Goal: Task Accomplishment & Management: Manage account settings

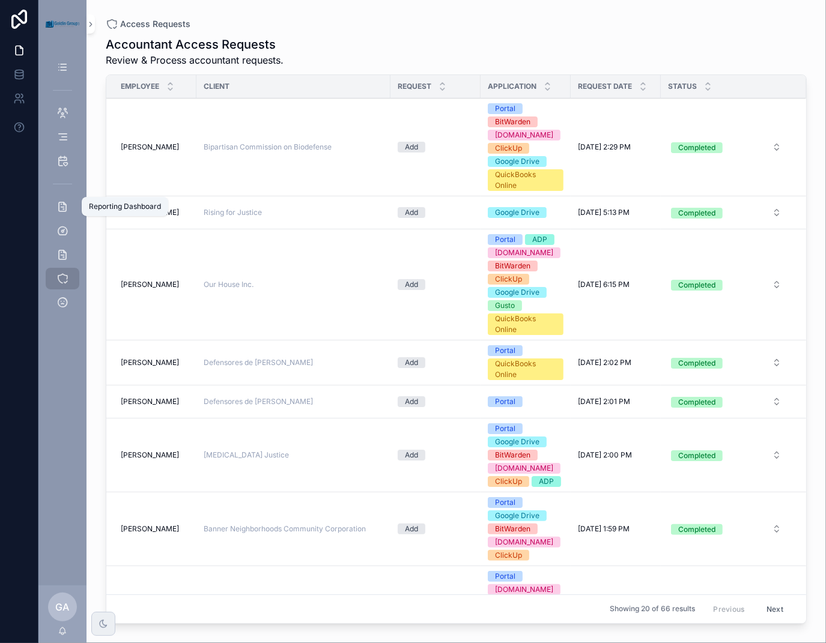
click at [62, 199] on div "Reporting Dashboard" at bounding box center [62, 206] width 19 height 19
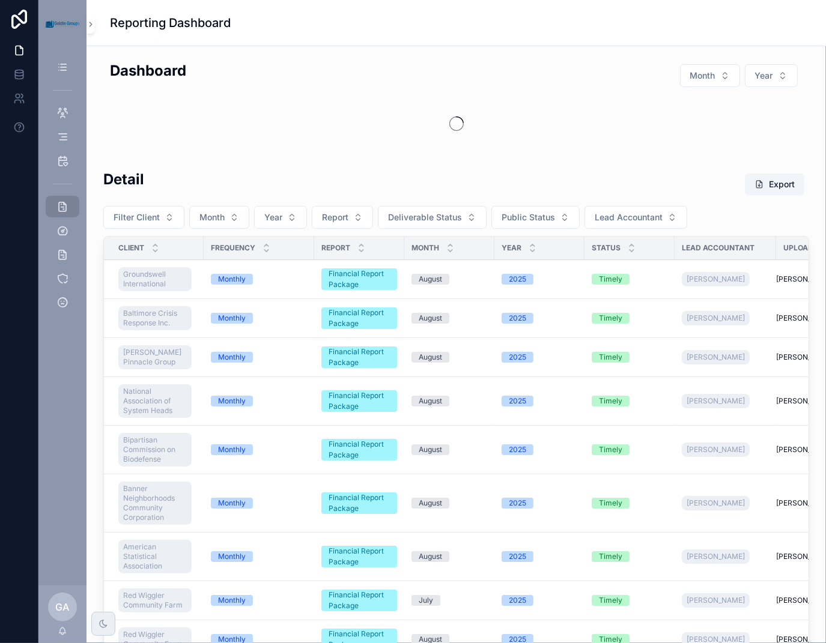
click at [222, 220] on span "Month" at bounding box center [211, 217] width 25 height 12
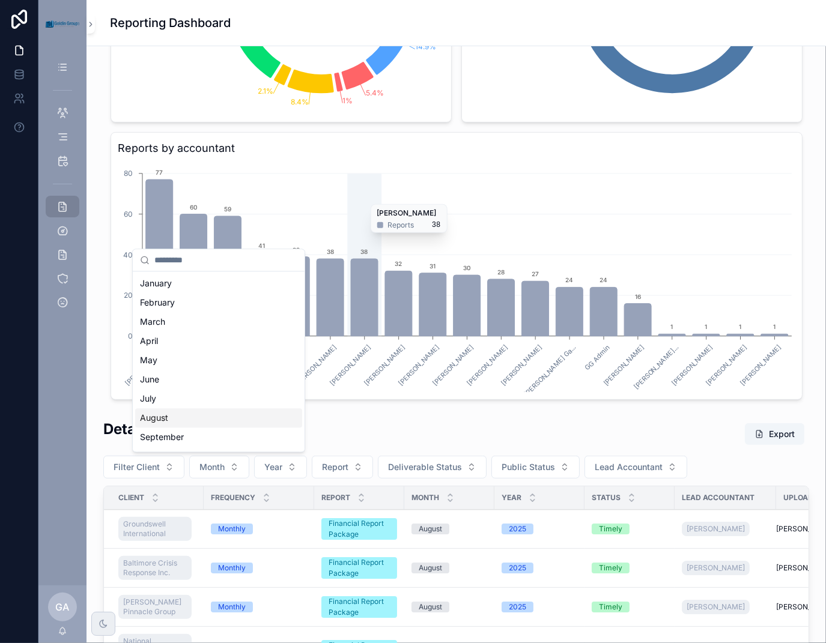
scroll to position [600, 0]
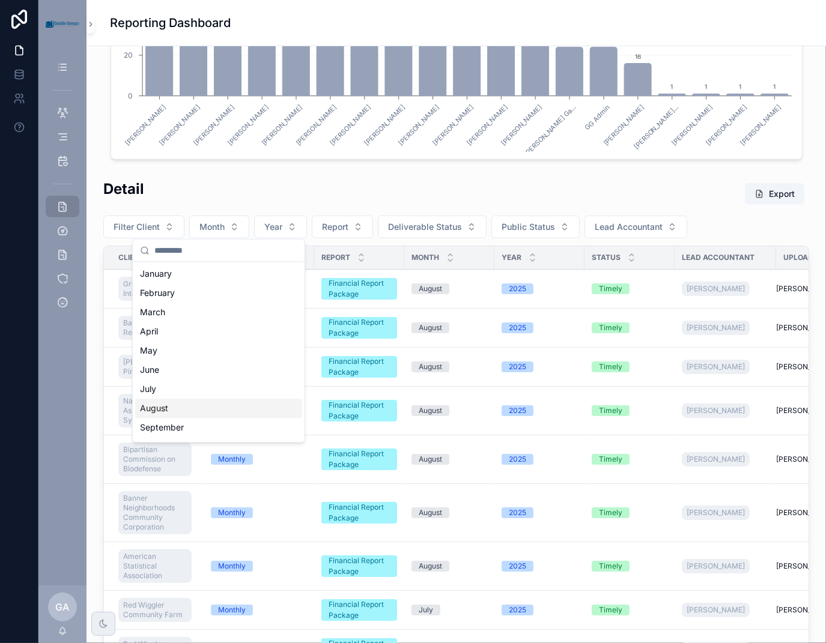
click at [180, 409] on div "August" at bounding box center [218, 408] width 167 height 19
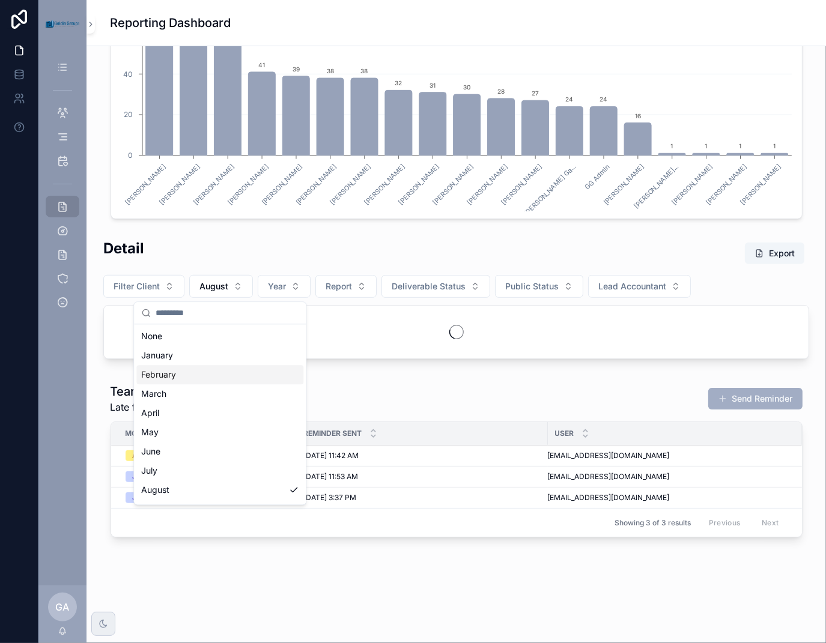
scroll to position [538, 0]
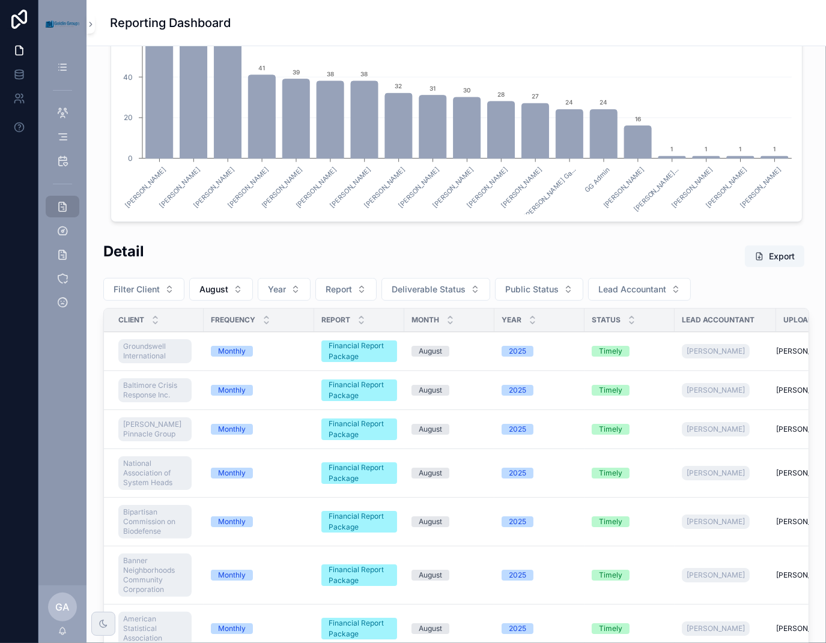
click at [285, 288] on button "Year" at bounding box center [284, 289] width 53 height 23
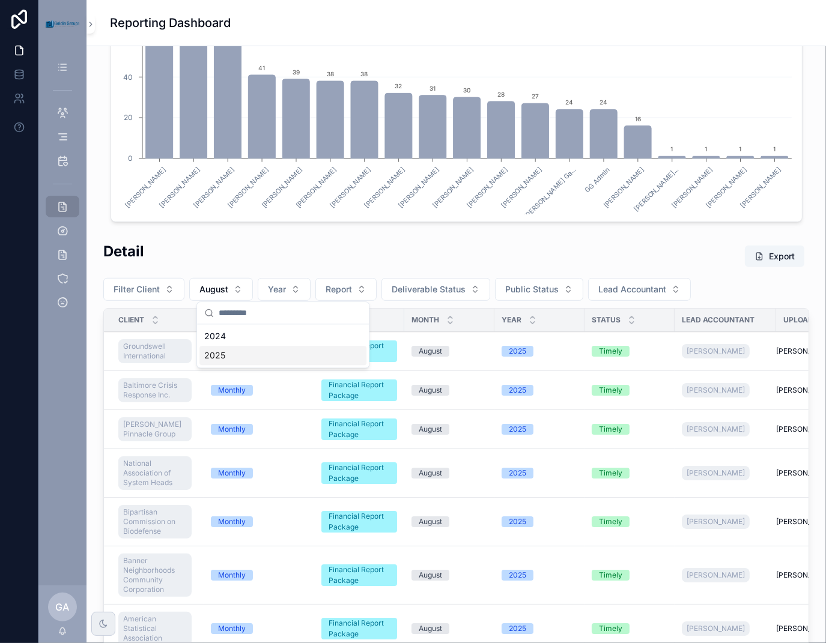
click at [259, 352] on div "2025" at bounding box center [282, 355] width 167 height 19
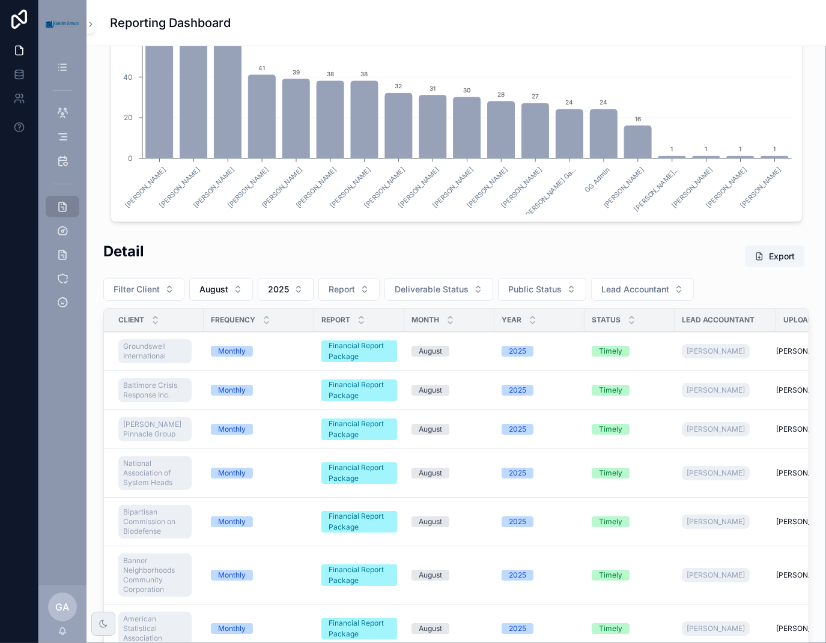
click at [360, 283] on button "Report" at bounding box center [348, 289] width 61 height 23
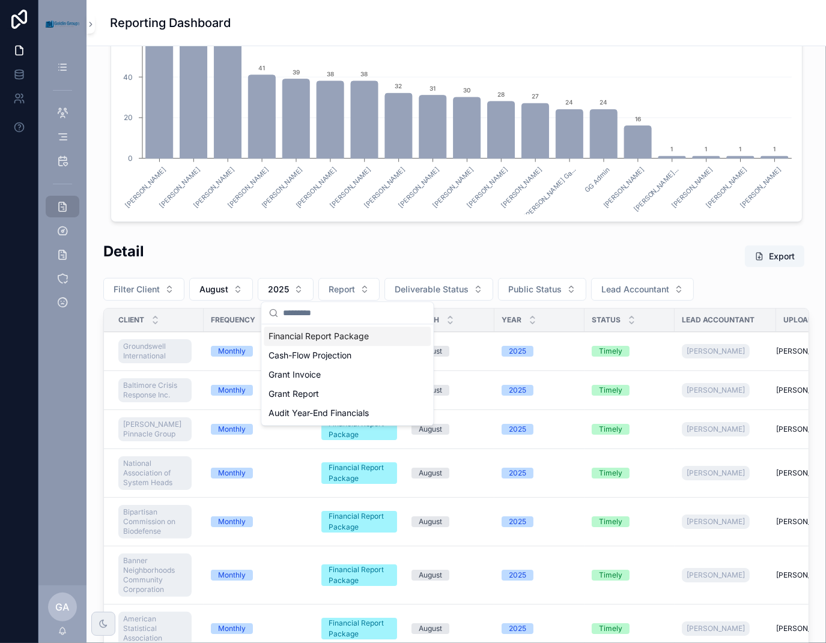
click at [356, 336] on div "Financial Report Package" at bounding box center [347, 336] width 167 height 19
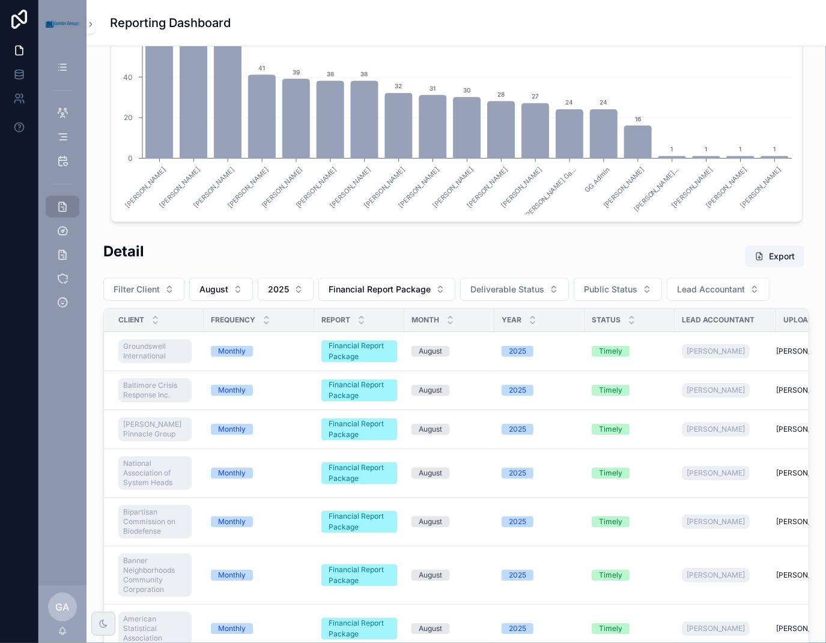
click at [533, 291] on span "Deliverable Status" at bounding box center [507, 289] width 74 height 12
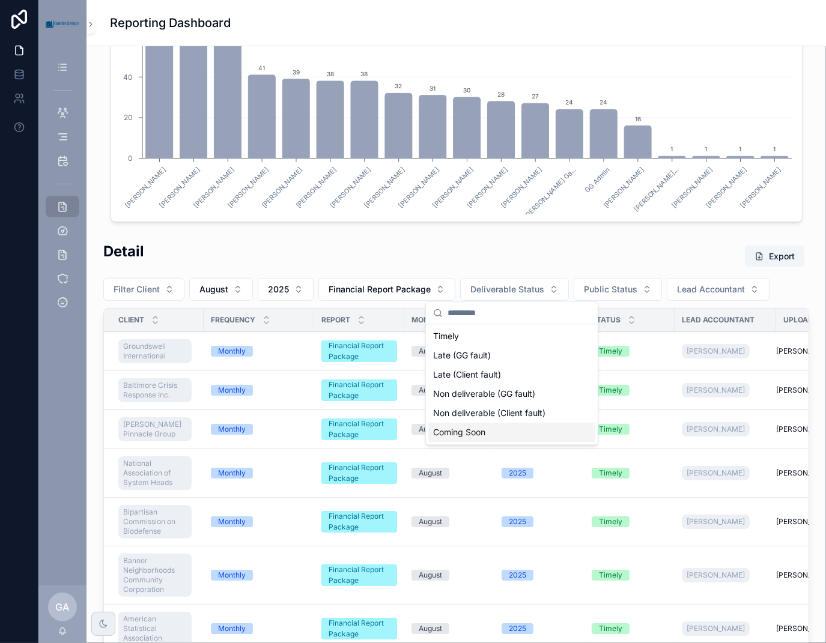
click at [499, 434] on div "Coming Soon" at bounding box center [511, 432] width 167 height 19
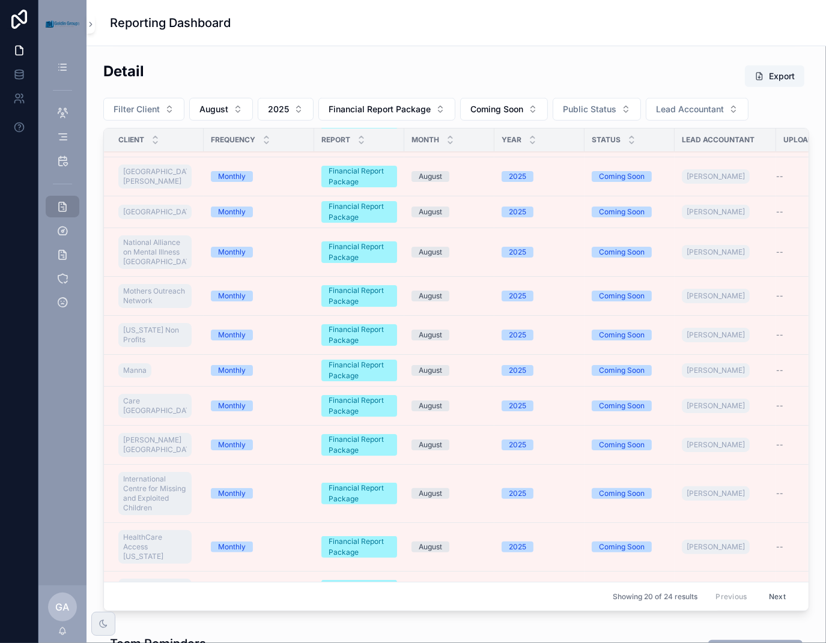
scroll to position [108, 0]
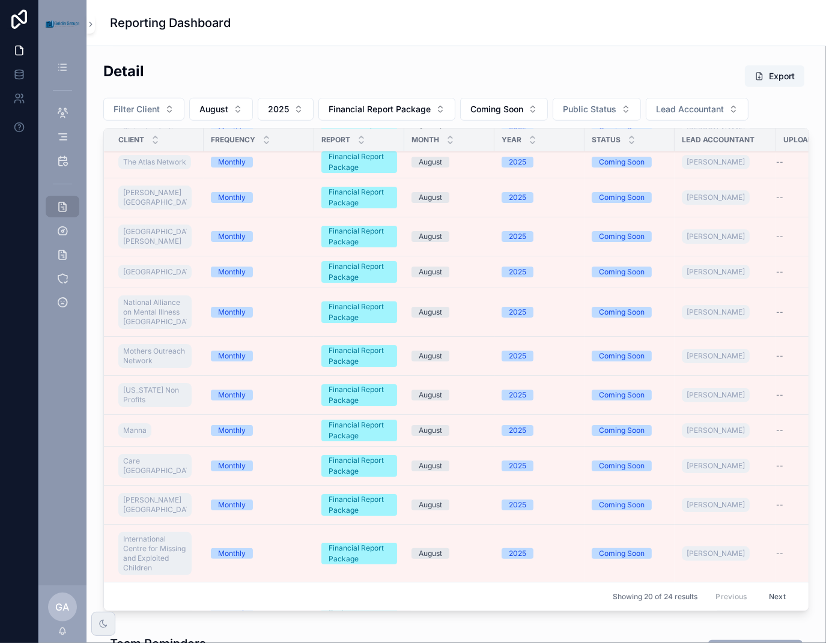
click at [137, 207] on span "[PERSON_NAME][GEOGRAPHIC_DATA]" at bounding box center [155, 197] width 64 height 19
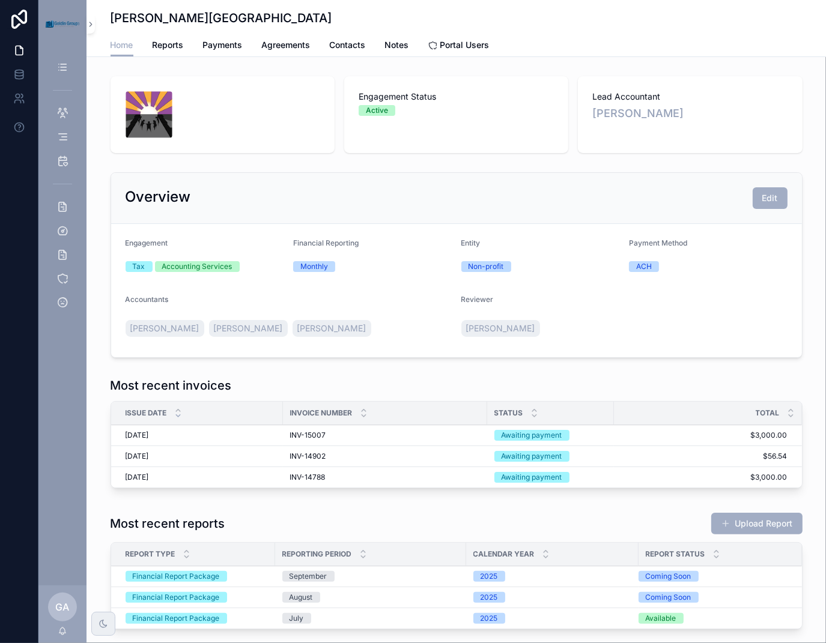
click at [773, 198] on button "Edit" at bounding box center [769, 198] width 35 height 22
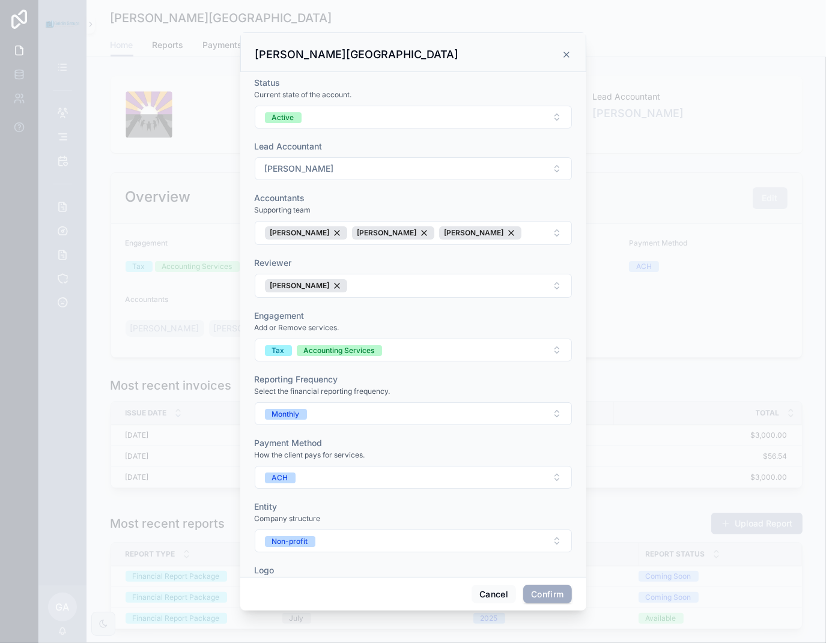
click at [529, 168] on button "[PERSON_NAME]" at bounding box center [413, 168] width 317 height 23
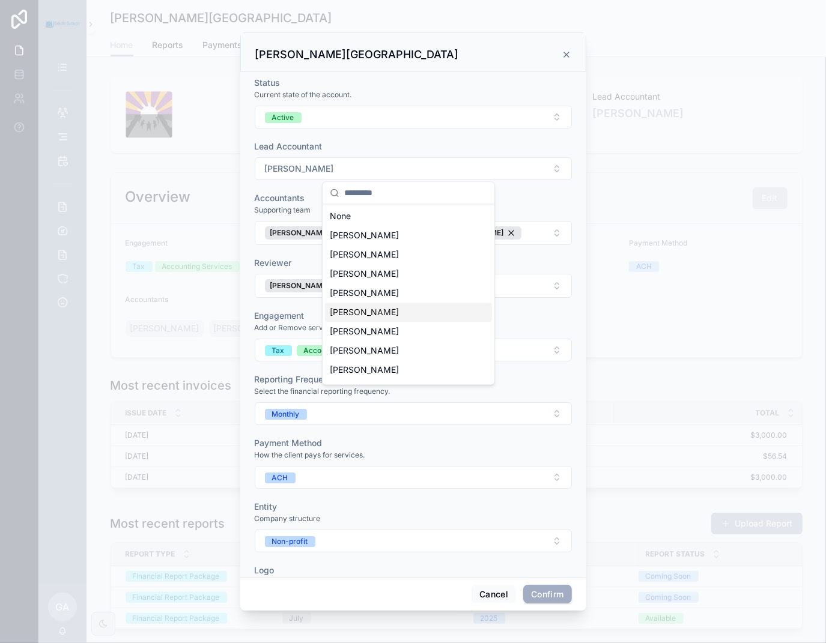
click at [383, 311] on div "[PERSON_NAME]" at bounding box center [408, 312] width 167 height 19
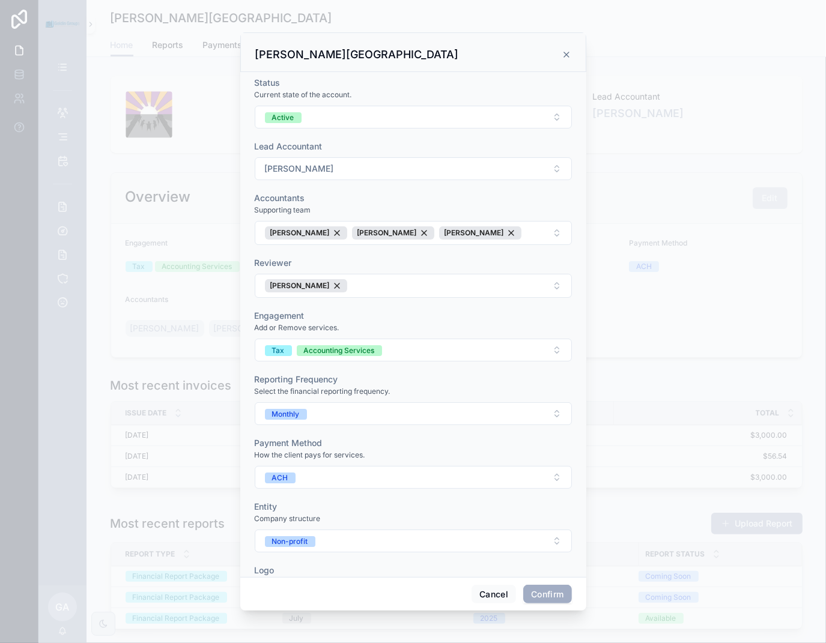
click at [550, 592] on button "Confirm" at bounding box center [547, 594] width 48 height 19
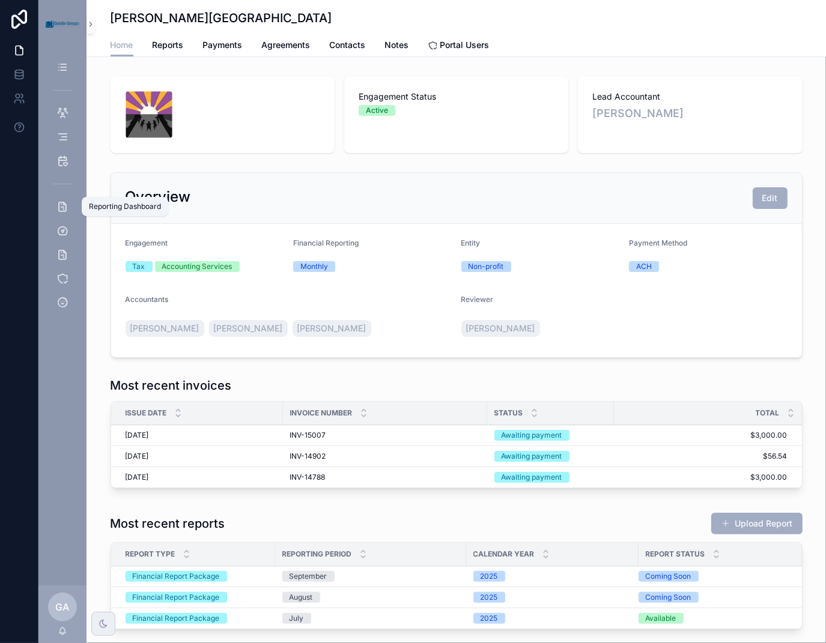
click at [67, 201] on icon "scrollable content" at bounding box center [62, 207] width 12 height 12
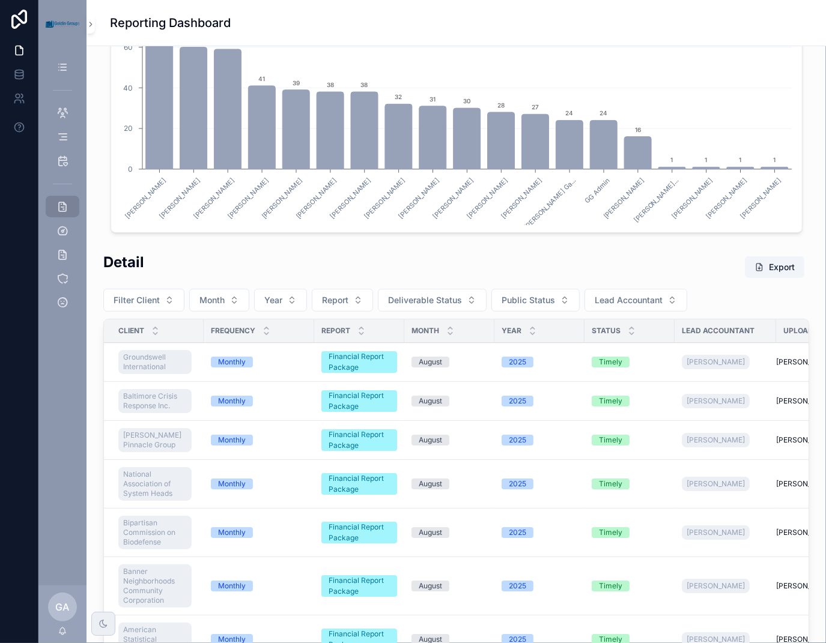
scroll to position [600, 0]
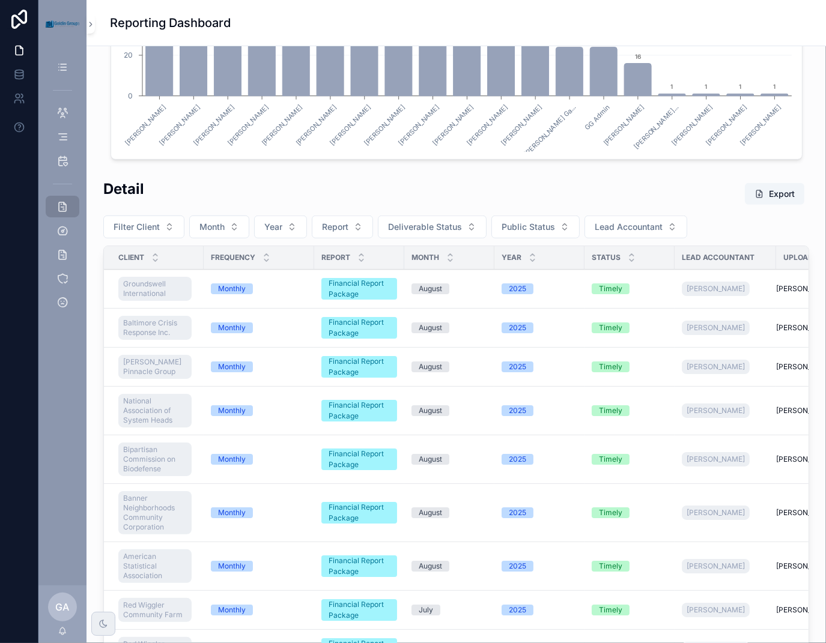
click at [226, 227] on button "Month" at bounding box center [219, 227] width 60 height 23
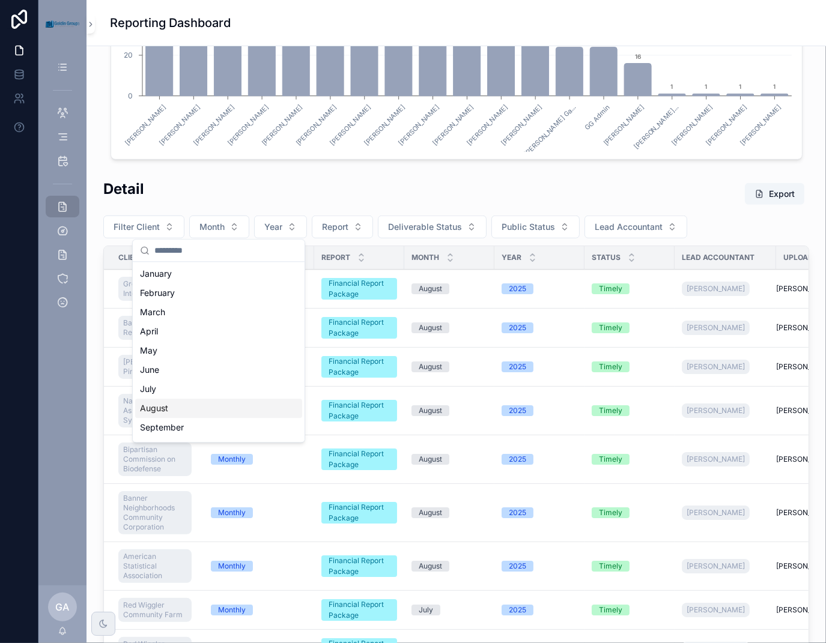
click at [192, 411] on div "August" at bounding box center [218, 408] width 167 height 19
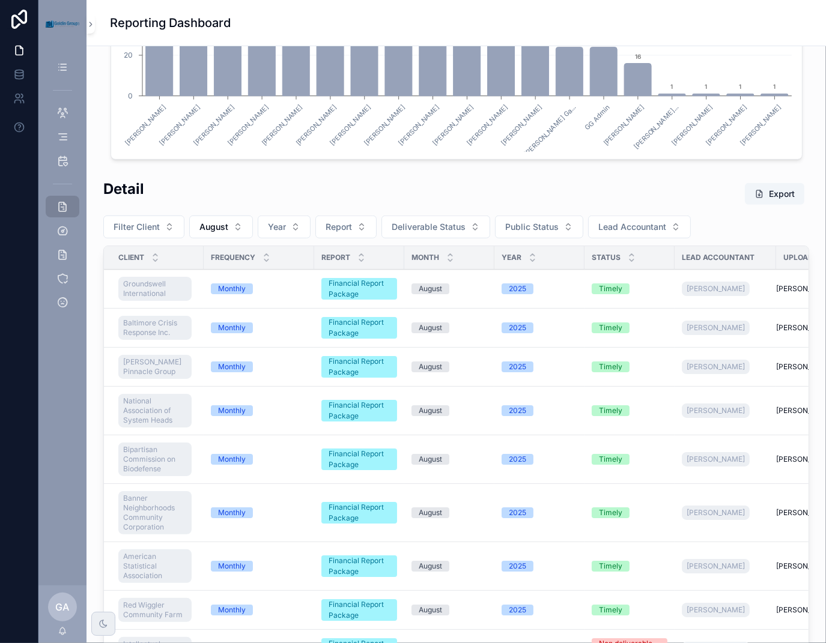
click at [295, 229] on button "Year" at bounding box center [284, 227] width 53 height 23
click at [282, 292] on div "2025" at bounding box center [282, 292] width 167 height 19
click at [356, 227] on button "Report" at bounding box center [348, 227] width 61 height 23
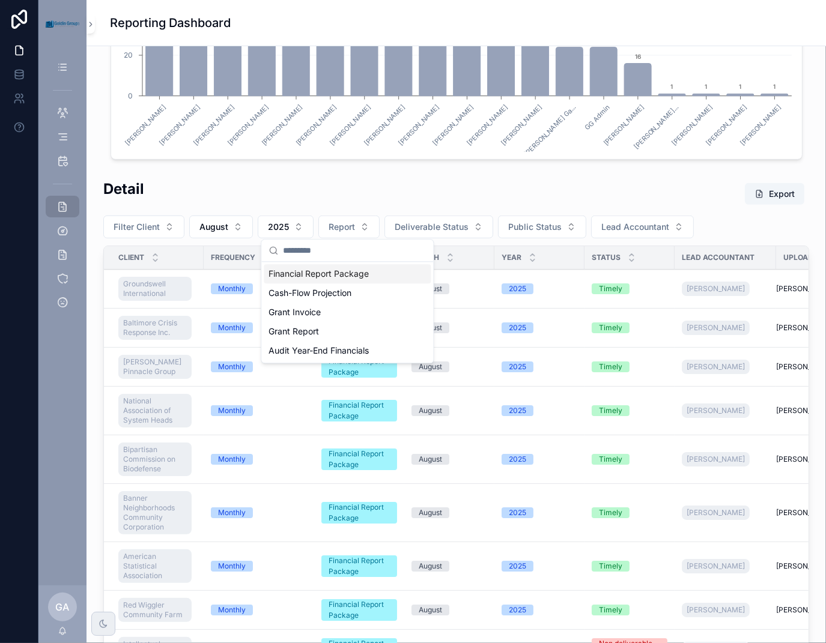
click at [355, 277] on div "Financial Report Package" at bounding box center [347, 273] width 167 height 19
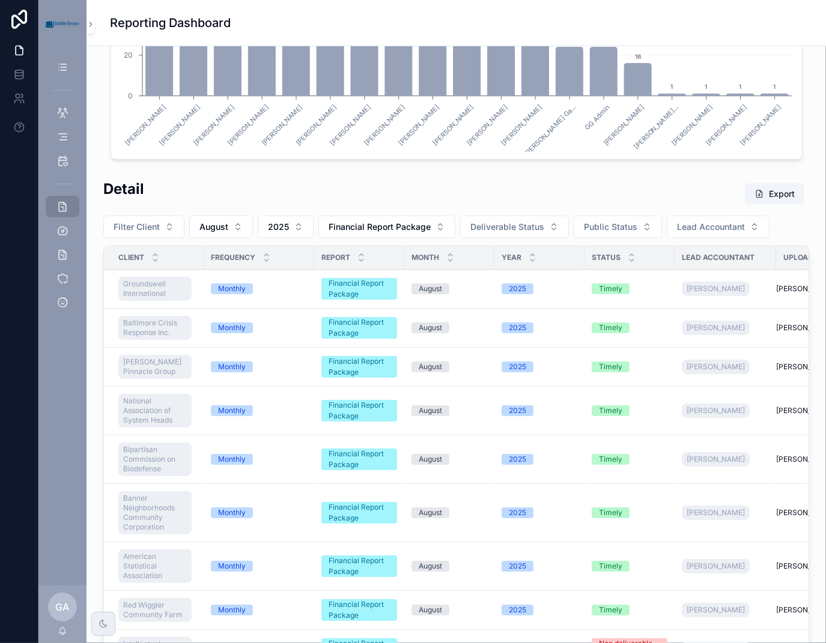
click at [524, 225] on span "Deliverable Status" at bounding box center [507, 227] width 74 height 12
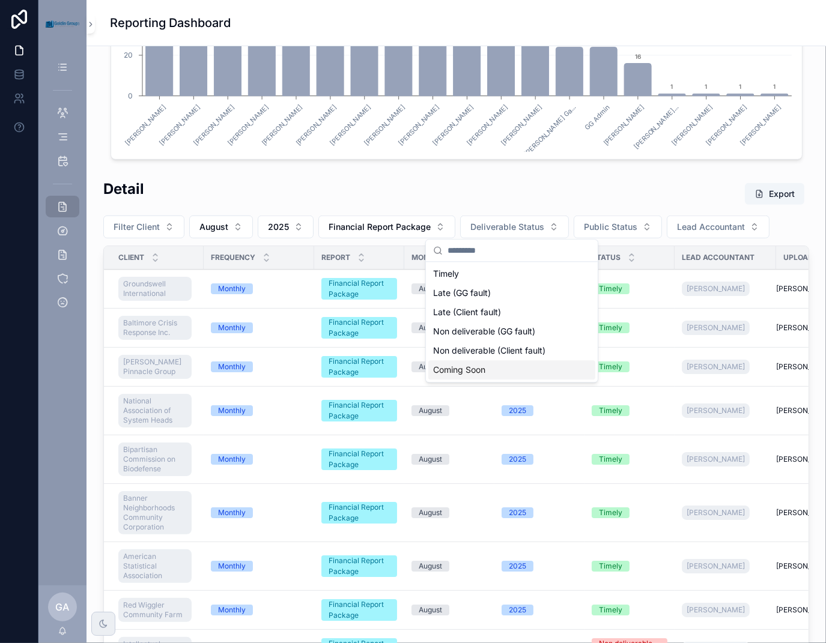
click at [513, 376] on div "Coming Soon" at bounding box center [511, 369] width 167 height 19
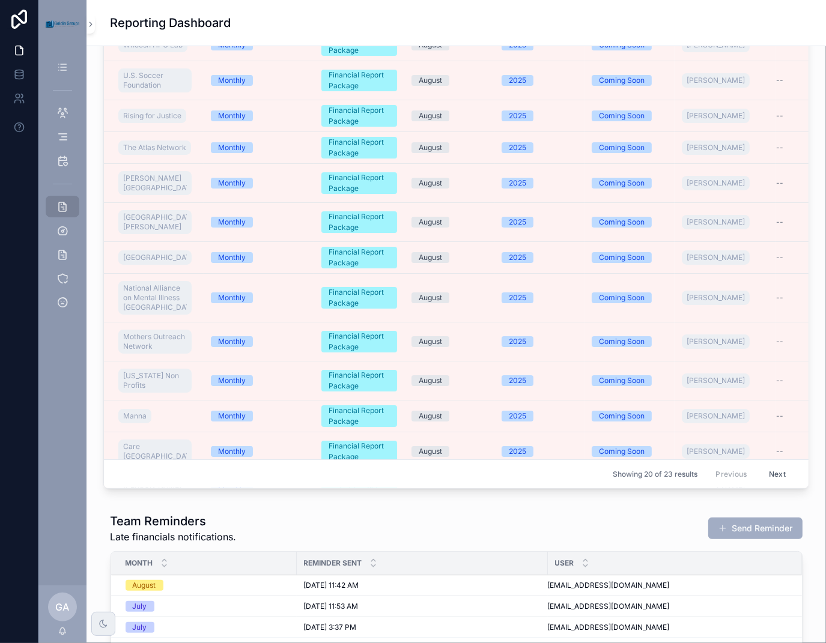
scroll to position [781, 0]
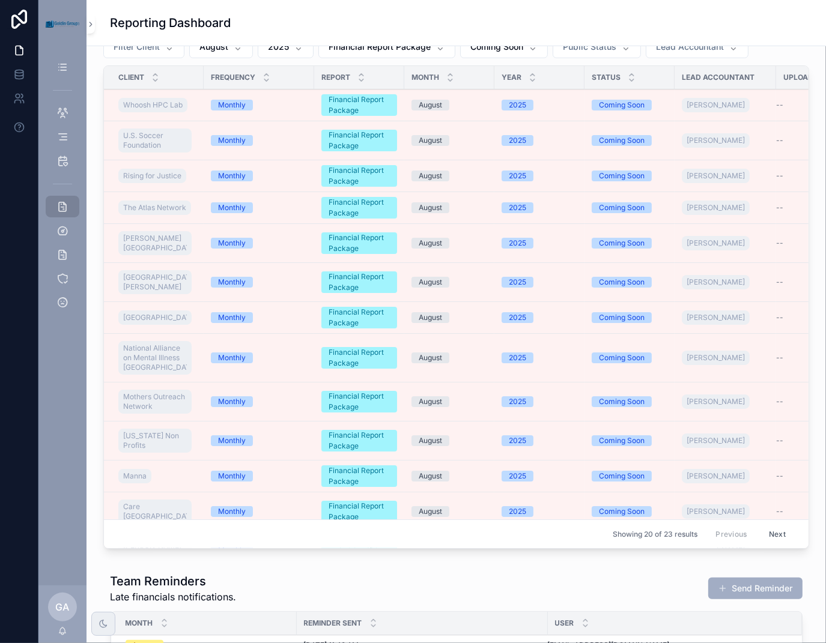
click at [749, 591] on button "Send Reminder" at bounding box center [755, 589] width 94 height 22
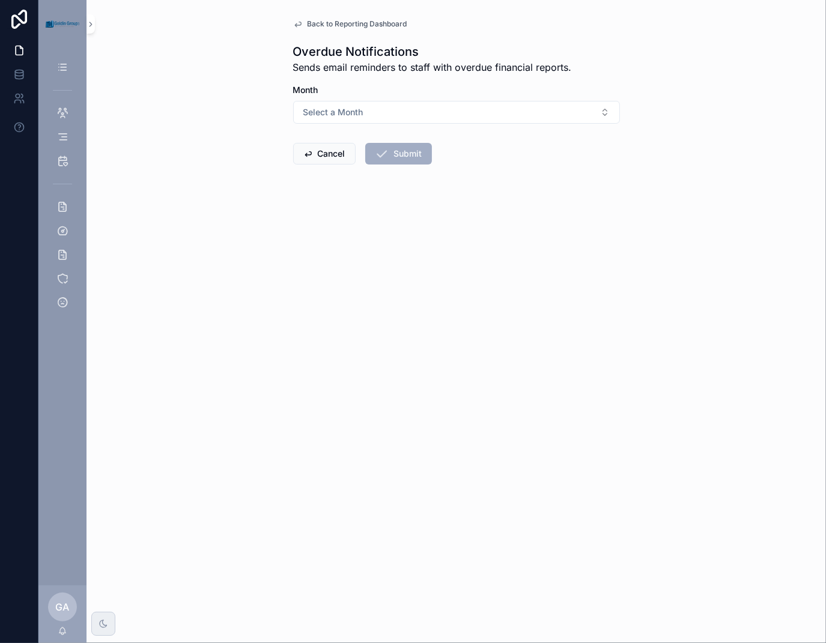
click at [501, 115] on button "Select a Month" at bounding box center [456, 112] width 327 height 23
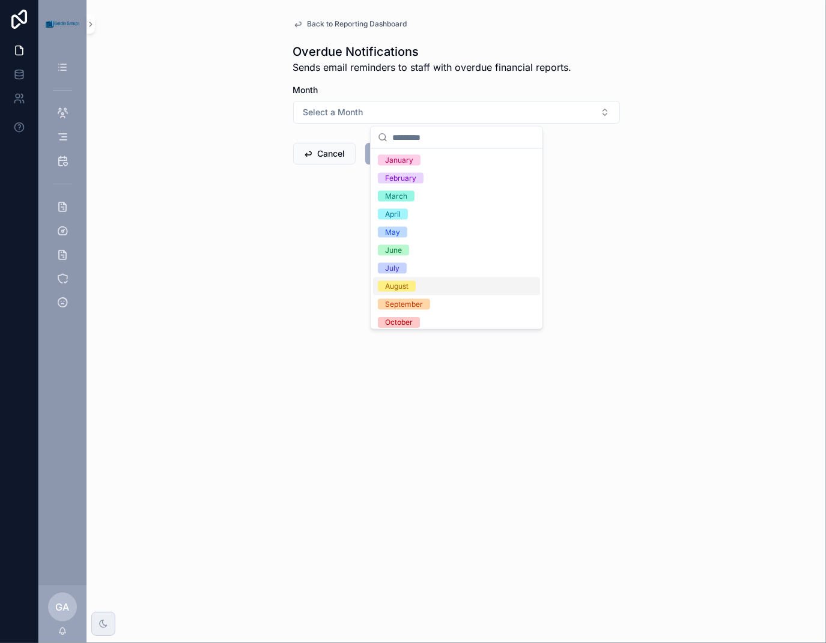
click at [413, 287] on span "August" at bounding box center [397, 286] width 38 height 11
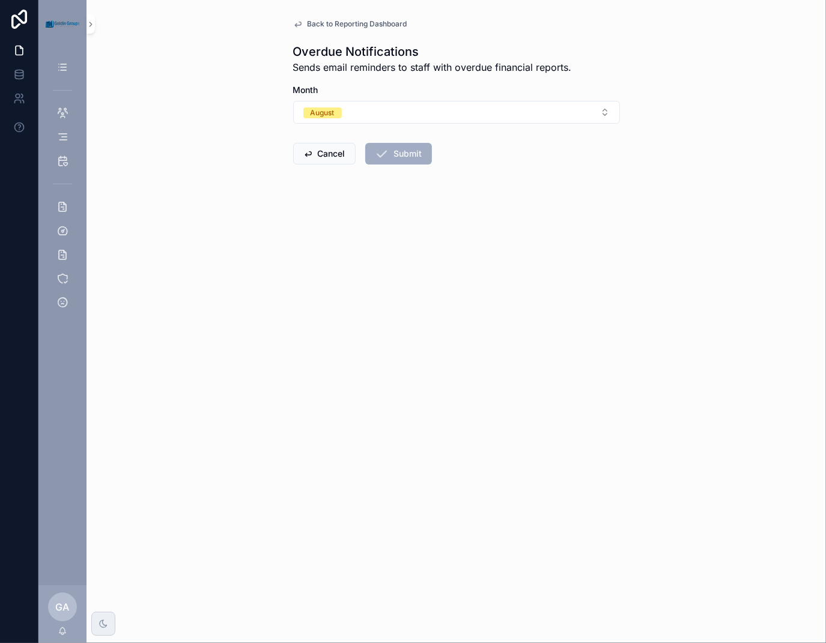
click at [415, 154] on button "Submit" at bounding box center [398, 154] width 67 height 22
